Goal: Check status: Check status

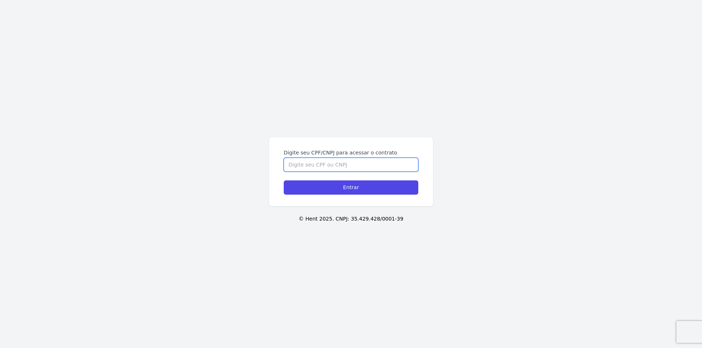
click at [329, 166] on input "Digite seu CPF/CNPJ para acessar o contrato" at bounding box center [351, 165] width 135 height 14
type input "17488017757"
click at [284, 181] on input "Entrar" at bounding box center [351, 188] width 135 height 14
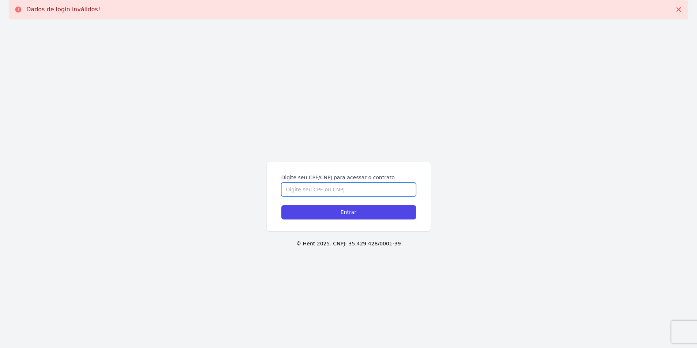
click at [326, 196] on input "Digite seu CPF/CNPJ para acessar o contrato" at bounding box center [348, 190] width 135 height 14
type input "17488017757"
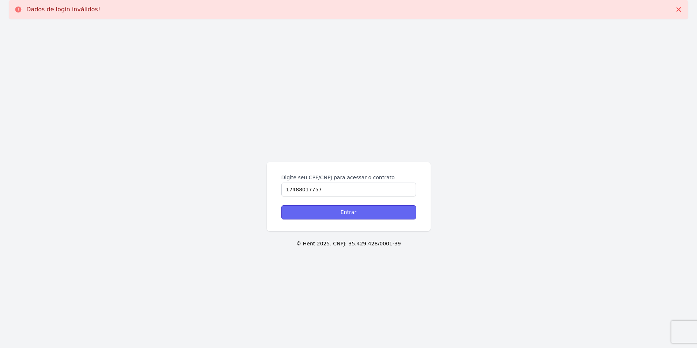
click at [335, 207] on input "Entrar" at bounding box center [348, 213] width 135 height 14
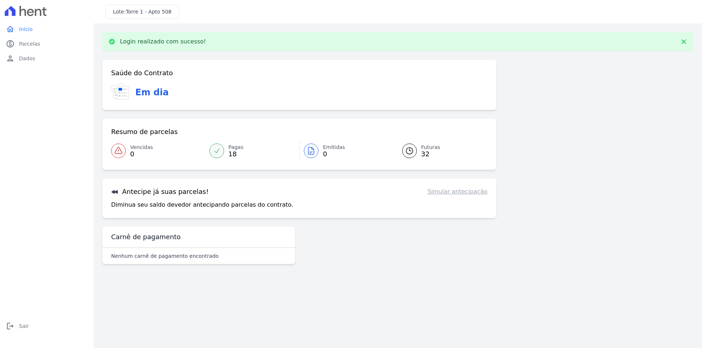
click at [437, 149] on span "Futuras" at bounding box center [430, 148] width 19 height 8
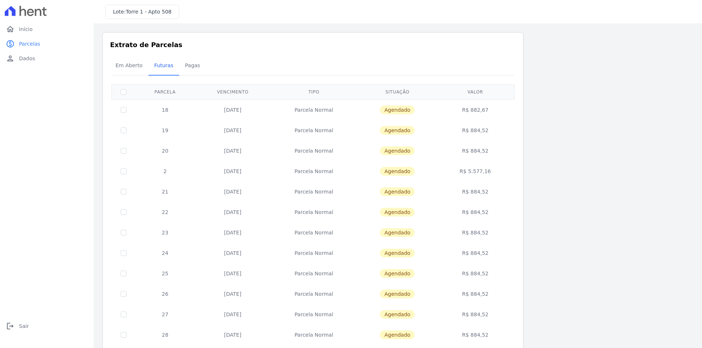
click at [170, 172] on td "2" at bounding box center [165, 171] width 60 height 20
click at [169, 171] on td "2" at bounding box center [165, 171] width 60 height 20
drag, startPoint x: 494, startPoint y: 171, endPoint x: 69, endPoint y: 177, distance: 425.0
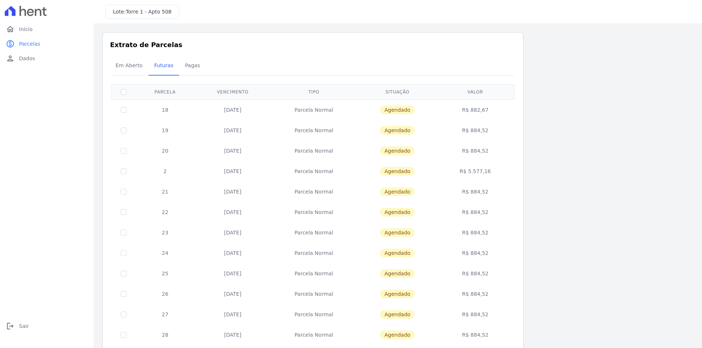
click at [69, 177] on div "home Início home Início paid Parcelas paid Parcelas person Dados person Dados l…" at bounding box center [351, 174] width 702 height 348
click at [69, 177] on div "home Início home Início paid Parcelas paid Parcelas person Dados person Dados l…" at bounding box center [47, 182] width 88 height 321
drag, startPoint x: 157, startPoint y: 171, endPoint x: 525, endPoint y: 172, distance: 367.5
click at [525, 172] on div "Listagem de parcelas Baixar PDF Extrato de Parcelas Em Aberto Futuras Pagas 0 s…" at bounding box center [397, 287] width 591 height 511
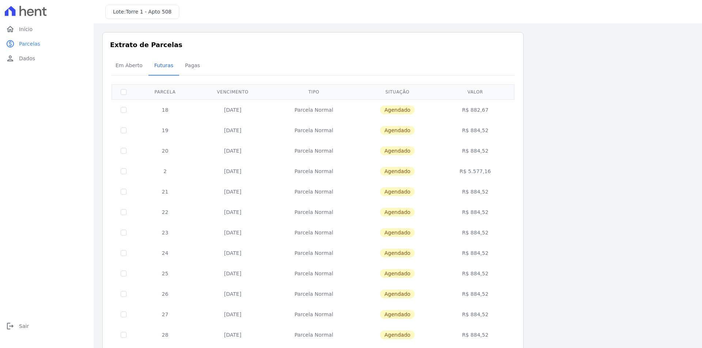
drag, startPoint x: 364, startPoint y: 178, endPoint x: 161, endPoint y: 169, distance: 203.2
click at [161, 169] on table "Parcela Vencimento Tipo Situação Valor 18 25/10/2025 Parcela Normal Agendado R$…" at bounding box center [313, 296] width 403 height 425
click at [346, 184] on td "Parcela Normal" at bounding box center [314, 192] width 87 height 20
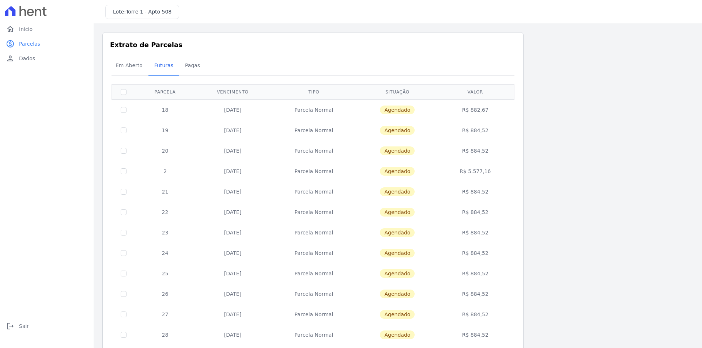
click at [270, 174] on td "26/12/2025" at bounding box center [233, 171] width 76 height 20
drag, startPoint x: 159, startPoint y: 171, endPoint x: 574, endPoint y: 183, distance: 415.2
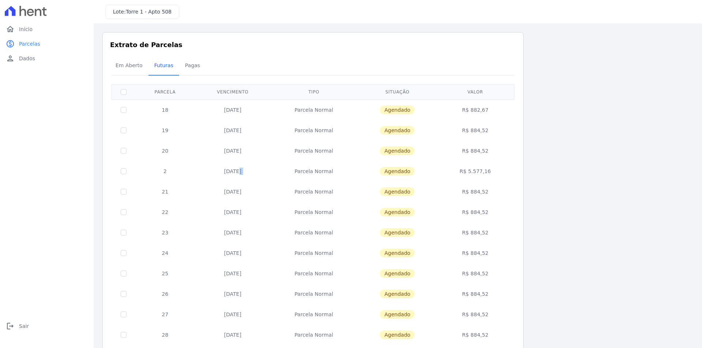
click at [574, 183] on div "Listagem de parcelas Baixar PDF Extrato de Parcelas Em Aberto Futuras Pagas 0 s…" at bounding box center [397, 287] width 591 height 511
click at [544, 179] on div "Listagem de parcelas Baixar PDF Extrato de Parcelas Em Aberto Futuras Pagas 0 s…" at bounding box center [397, 287] width 591 height 511
